Goal: Transaction & Acquisition: Purchase product/service

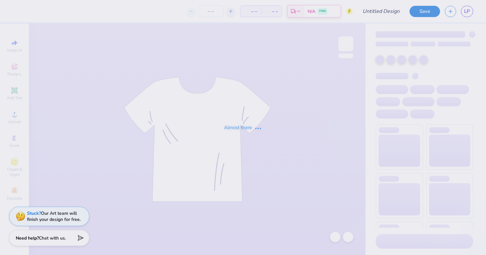
type input "[MEDICAL_DATA] x Phi Delt Bikers Ball 2"
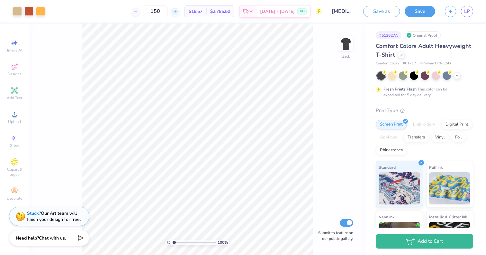
click at [177, 10] on icon at bounding box center [175, 11] width 5 height 5
drag, startPoint x: 169, startPoint y: 11, endPoint x: 150, endPoint y: 12, distance: 19.3
click at [150, 12] on div "151" at bounding box center [155, 11] width 48 height 12
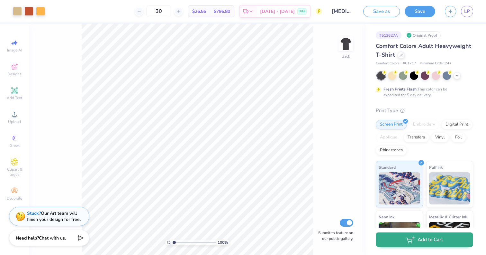
type input "30"
click at [425, 239] on button "Add to Cart" at bounding box center [424, 239] width 97 height 14
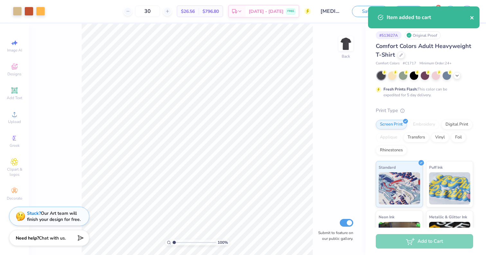
click at [473, 18] on icon "close" at bounding box center [472, 17] width 5 height 5
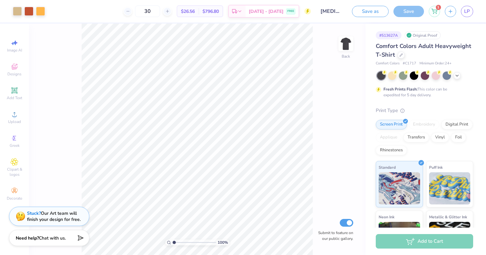
click at [434, 13] on div "1" at bounding box center [434, 11] width 11 height 11
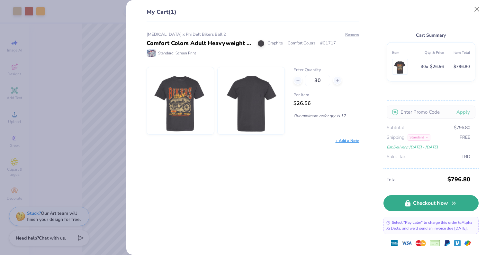
click at [410, 202] on icon at bounding box center [407, 203] width 5 height 7
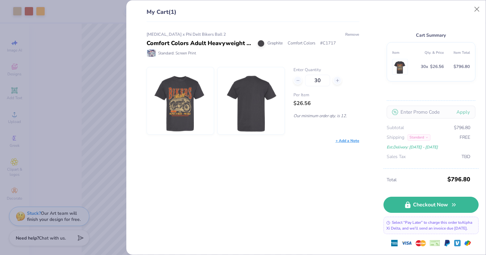
click at [357, 34] on button "Remove" at bounding box center [352, 35] width 14 height 6
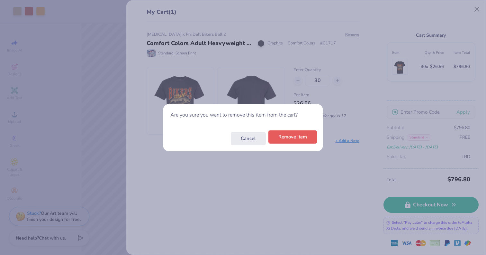
click at [291, 144] on div "Cancel Remove Item" at bounding box center [243, 138] width 160 height 25
click at [283, 138] on button "Remove Item" at bounding box center [292, 136] width 49 height 13
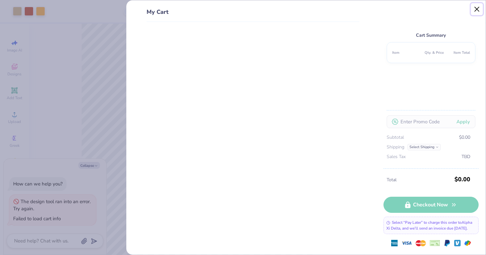
click at [474, 10] on button "Close" at bounding box center [477, 9] width 12 height 12
